Goal: Task Accomplishment & Management: Use online tool/utility

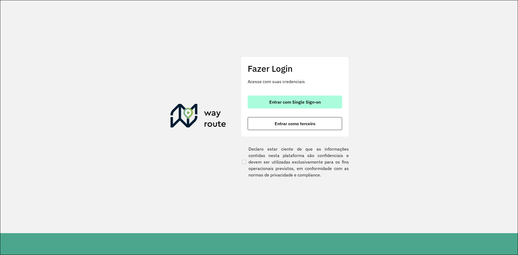
click at [321, 102] on button "Entrar com Single Sign-on" at bounding box center [295, 102] width 95 height 13
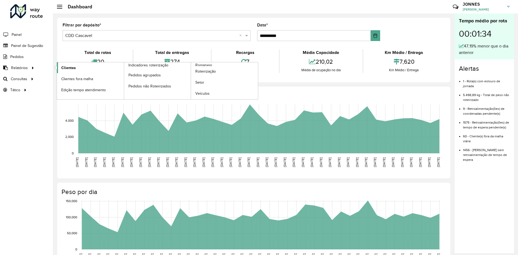
click at [60, 68] on link "Clientes" at bounding box center [90, 67] width 67 height 11
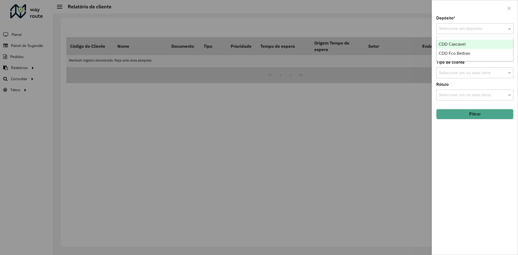
click at [464, 30] on input "text" at bounding box center [469, 29] width 61 height 6
click at [466, 53] on span "CDD Fco Beltrao" at bounding box center [455, 53] width 32 height 5
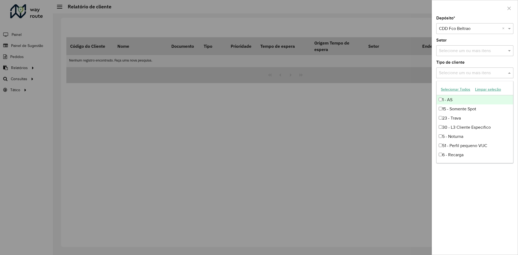
click at [454, 75] on input "text" at bounding box center [472, 73] width 69 height 6
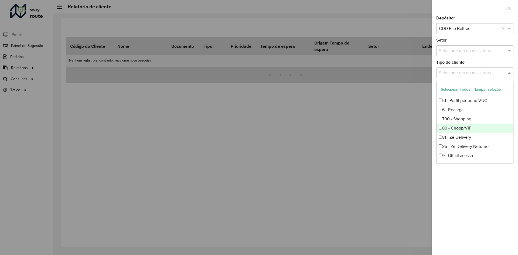
scroll to position [45, 0]
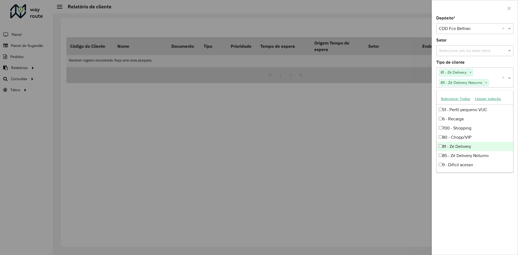
click at [414, 102] on div at bounding box center [259, 127] width 518 height 255
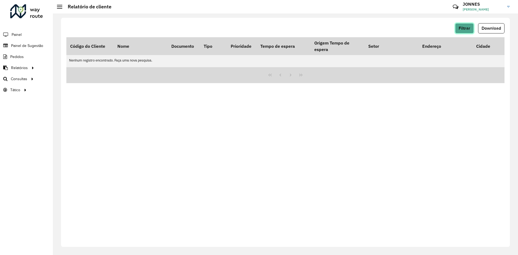
click at [458, 31] on button "Filtrar" at bounding box center [465, 28] width 19 height 10
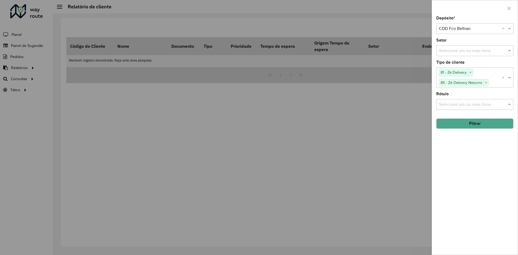
click at [482, 123] on button "Filtrar" at bounding box center [475, 124] width 77 height 10
